Goal: Task Accomplishment & Management: Manage account settings

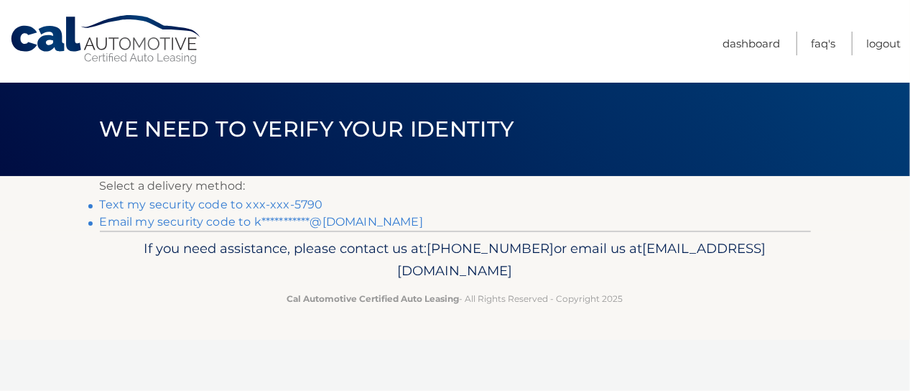
click at [147, 198] on link "Text my security code to xxx-xxx-5790" at bounding box center [211, 205] width 223 height 14
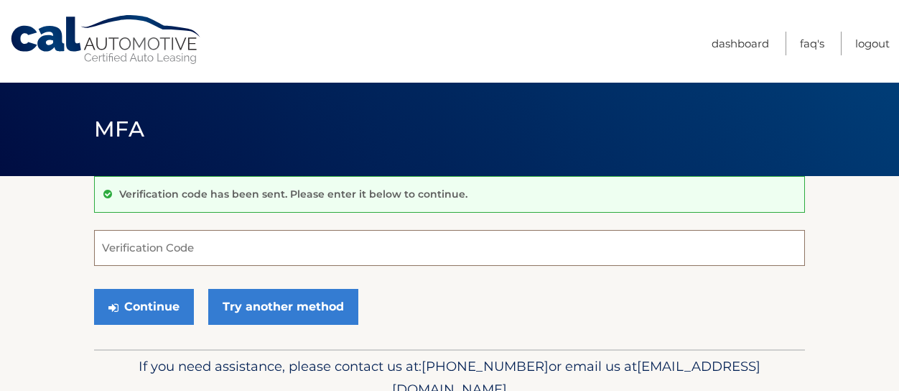
click at [159, 248] on input "Verification Code" at bounding box center [449, 248] width 711 height 36
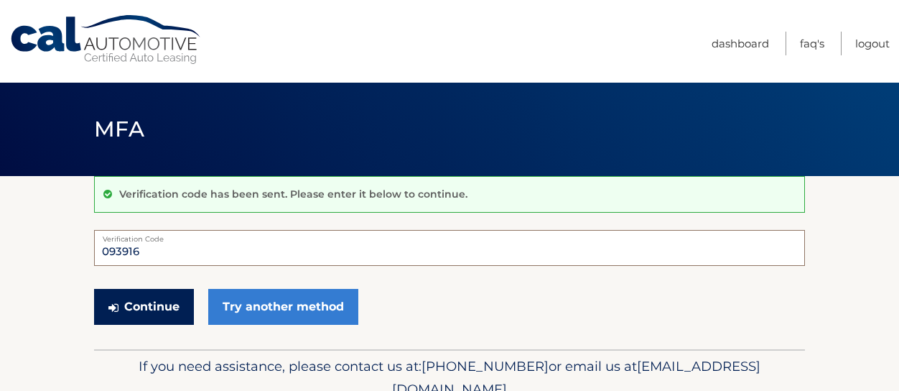
type input "093916"
click at [155, 293] on button "Continue" at bounding box center [144, 307] width 100 height 36
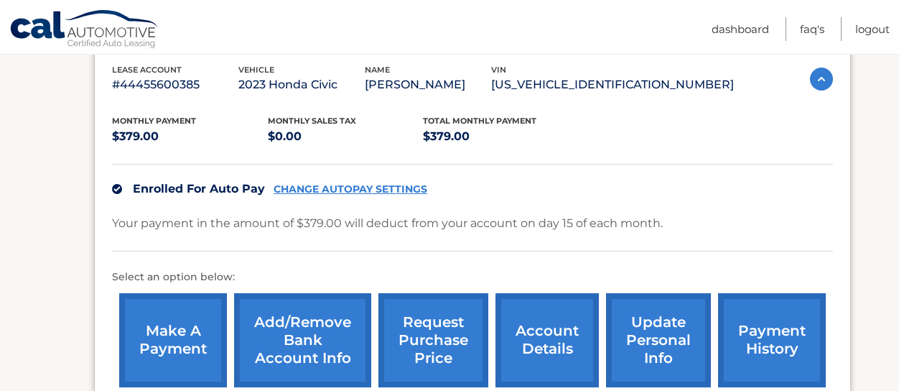
scroll to position [424, 0]
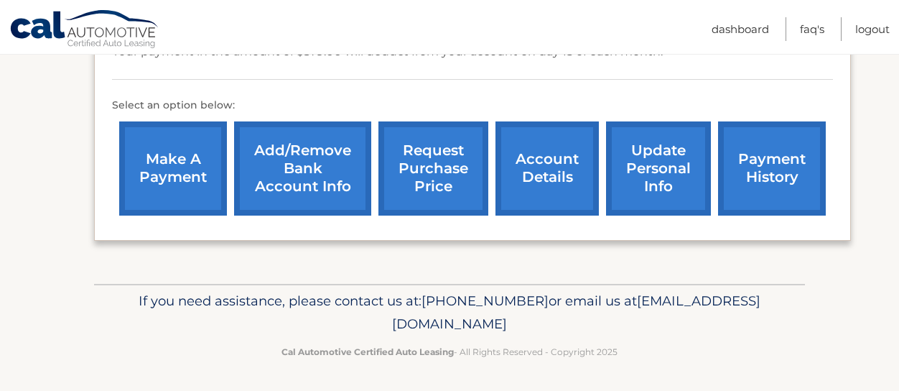
click at [662, 177] on link "update personal info" at bounding box center [658, 168] width 105 height 94
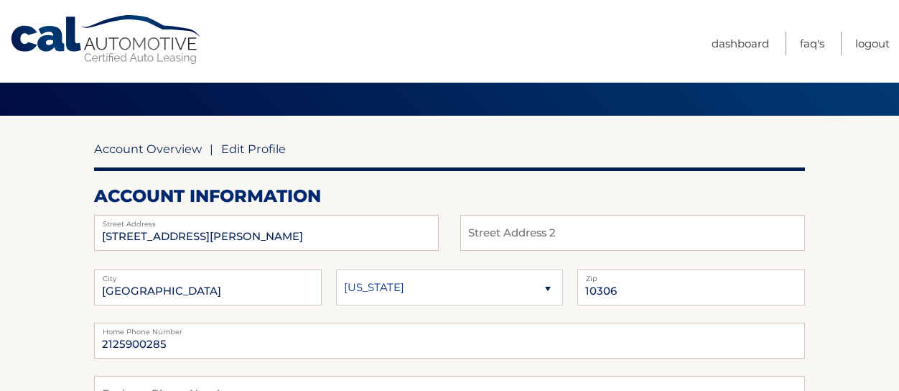
scroll to position [144, 0]
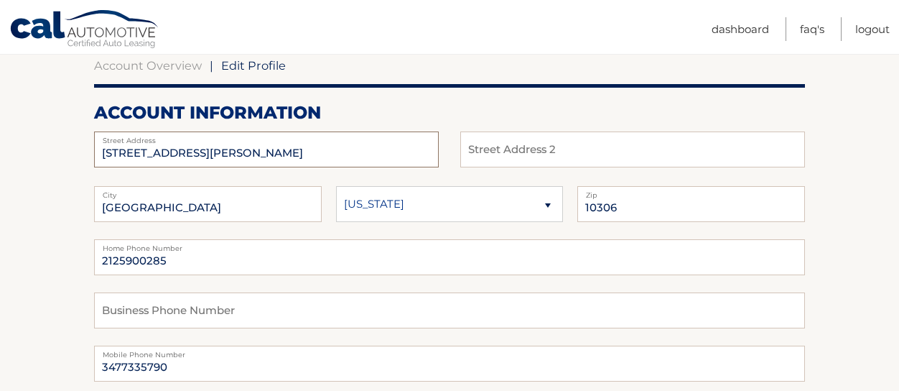
drag, startPoint x: 218, startPoint y: 157, endPoint x: 72, endPoint y: 159, distance: 146.5
type input "[STREET_ADDRESS][PERSON_NAME]"
type input "Woodbridge"
click at [475, 205] on select "[US_STATE] [US_STATE] [US_STATE] [US_STATE] [US_STATE]" at bounding box center [450, 204] width 228 height 36
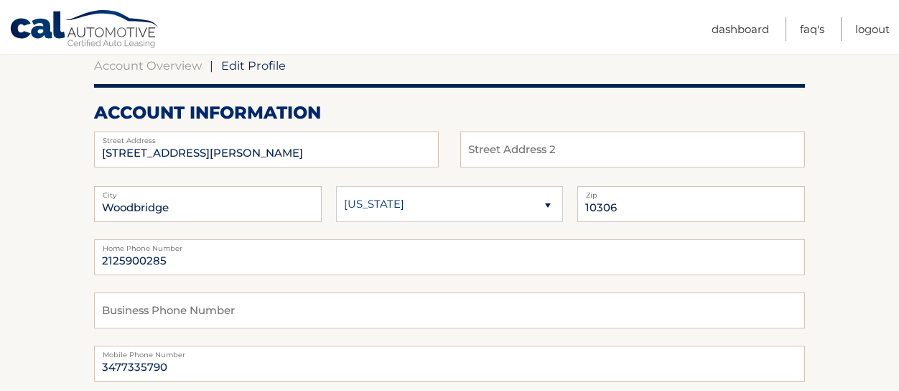
select select "NJ"
click at [336, 186] on select "[US_STATE] [US_STATE] [US_STATE] [US_STATE] [US_STATE]" at bounding box center [450, 204] width 228 height 36
drag, startPoint x: 636, startPoint y: 206, endPoint x: 557, endPoint y: 207, distance: 79.0
click at [557, 207] on fieldset "[GEOGRAPHIC_DATA] [US_STATE] [US_STATE] [US_STATE] State 10306 Zip" at bounding box center [449, 212] width 711 height 53
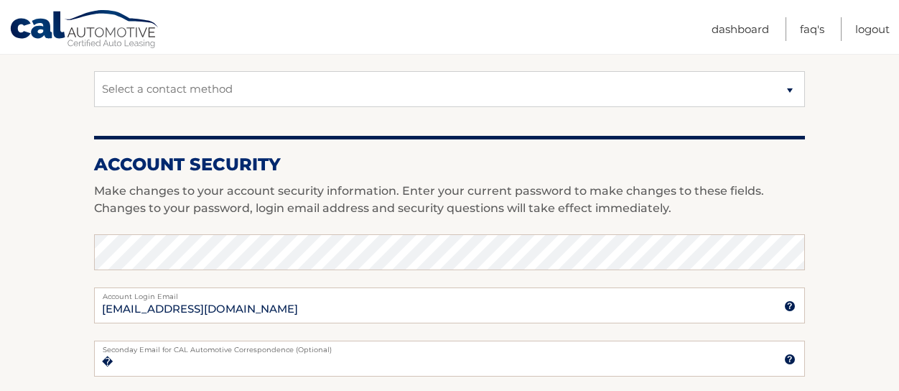
scroll to position [503, 0]
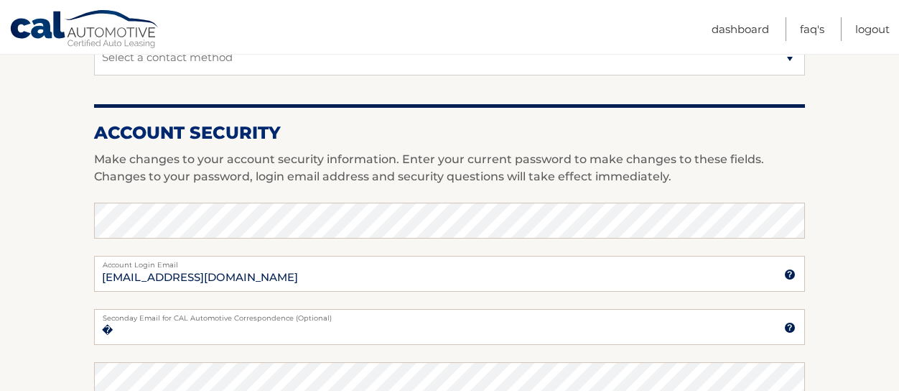
type input "07095"
click at [47, 167] on section "Account Overview | Edit Profile account information [STREET_ADDRESS][PERSON_NAM…" at bounding box center [449, 196] width 899 height 1046
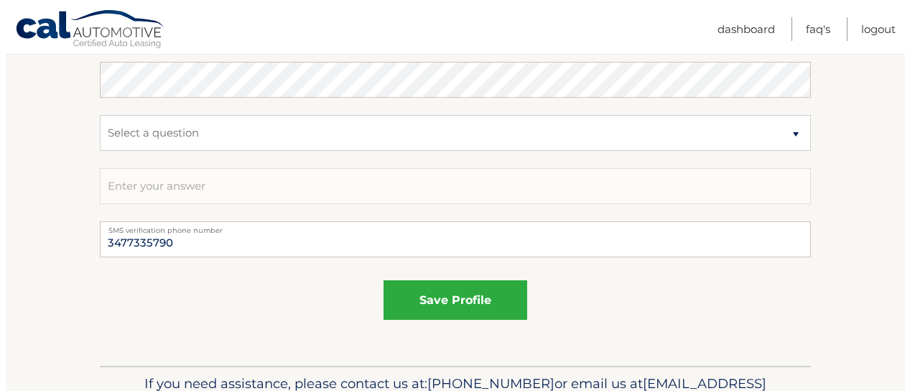
scroll to position [940, 0]
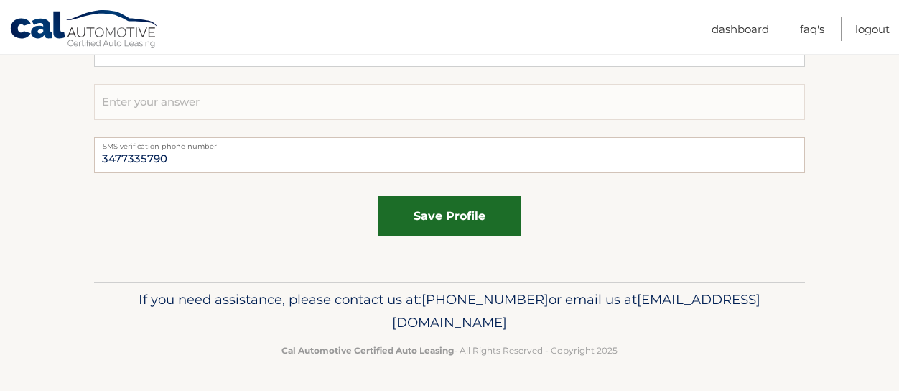
click at [411, 223] on button "save profile" at bounding box center [450, 216] width 144 height 40
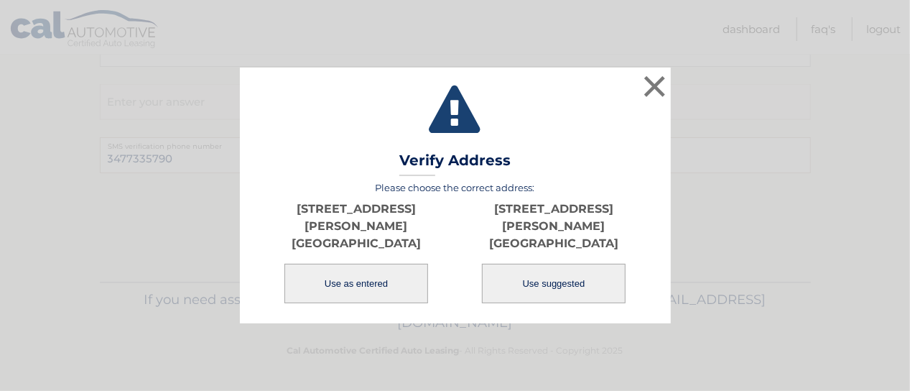
click at [575, 279] on button "Use suggested" at bounding box center [554, 284] width 144 height 40
type input "[STREET_ADDRESS][PERSON_NAME]"
type input "WOODBRIDGE"
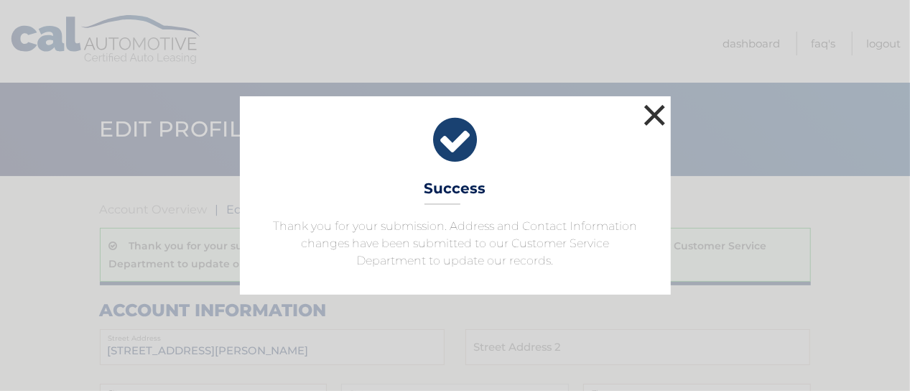
click at [656, 113] on button "×" at bounding box center [655, 115] width 29 height 29
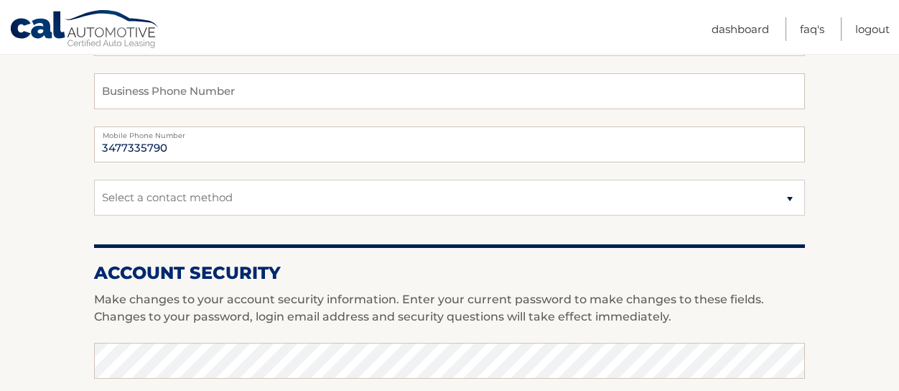
scroll to position [275, 0]
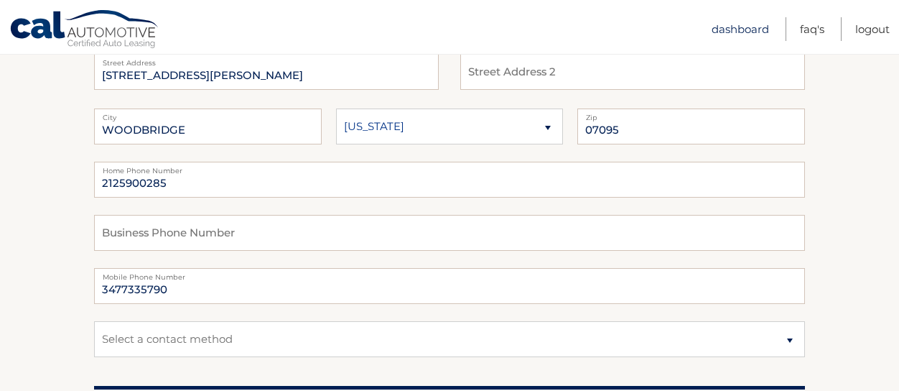
click at [746, 33] on link "Dashboard" at bounding box center [740, 29] width 57 height 24
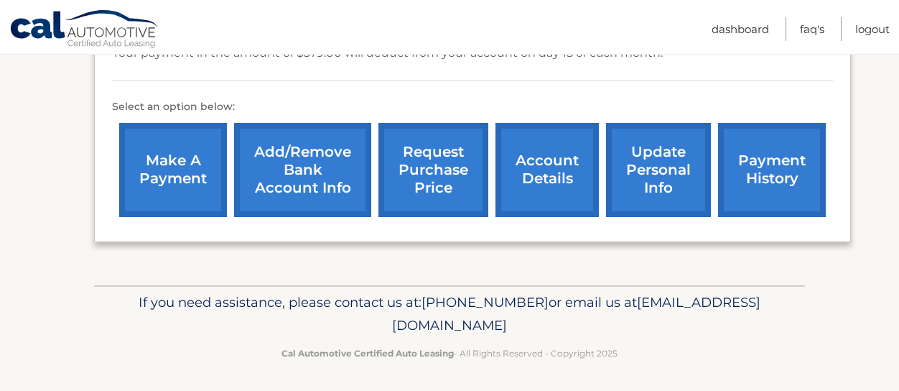
scroll to position [424, 0]
